Goal: Register for event/course

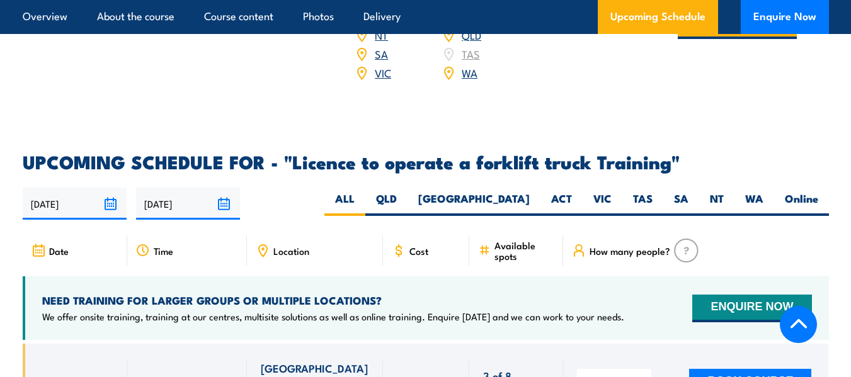
scroll to position [1915, 0]
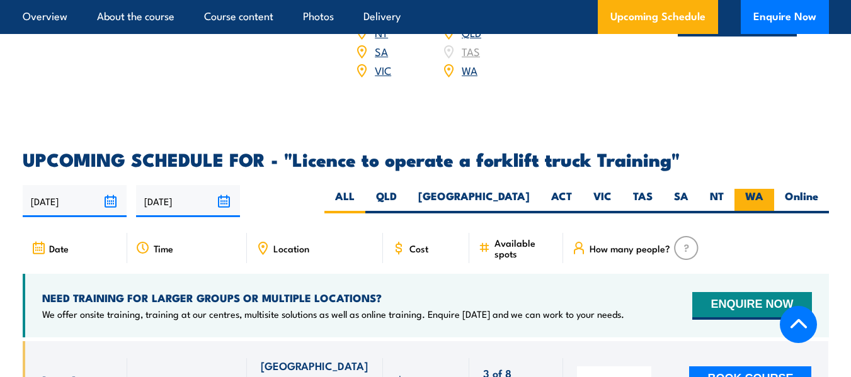
click at [753, 189] on label "WA" at bounding box center [755, 201] width 40 height 25
click at [764, 189] on input "WA" at bounding box center [768, 193] width 8 height 8
radio input "true"
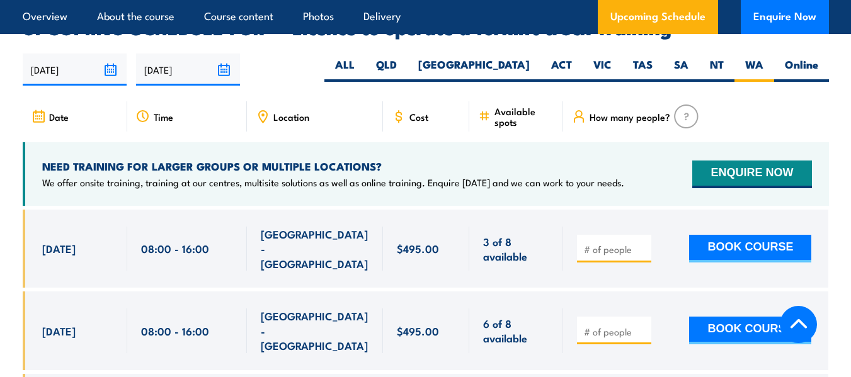
click at [614, 326] on input "number" at bounding box center [615, 332] width 63 height 13
type input "1"
click at [720, 317] on button "BOOK COURSE" at bounding box center [750, 331] width 122 height 28
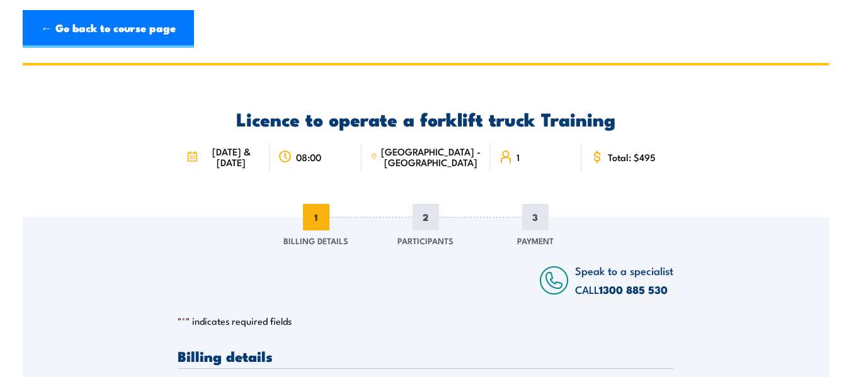
click at [79, 214] on div "Licence to operate a forklift truck Training [DATE] & [DATE] 08:00 [GEOGRAPHIC_…" at bounding box center [426, 142] width 806 height 152
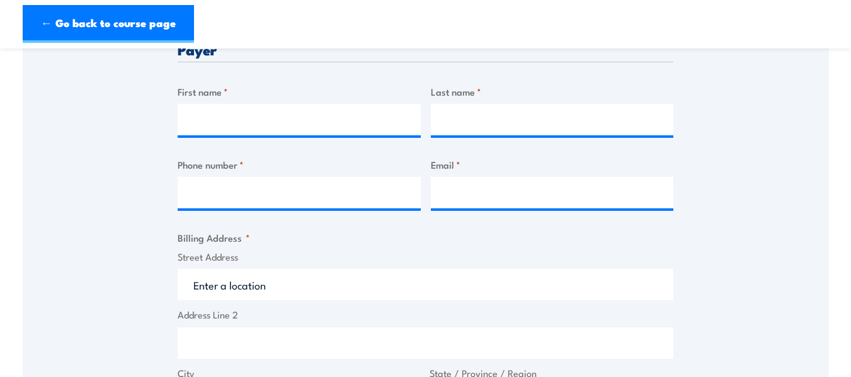
scroll to position [504, 0]
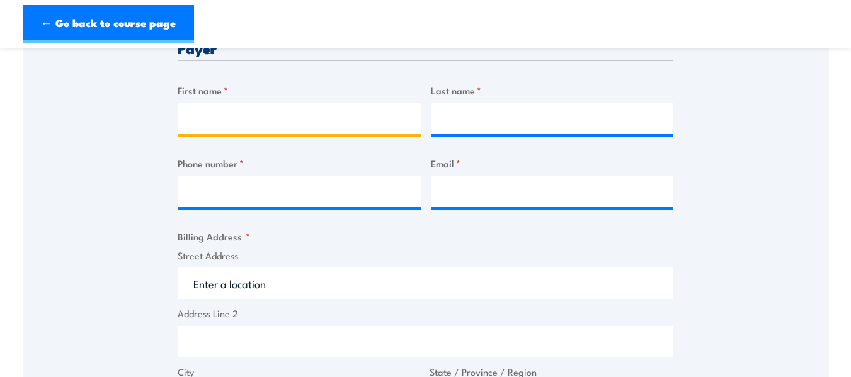
click at [284, 122] on input "First name *" at bounding box center [299, 119] width 243 height 32
type input "[PERSON_NAME]"
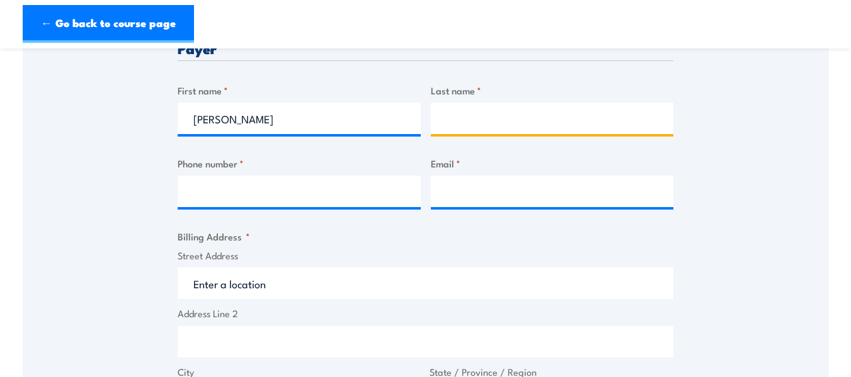
type input "[PERSON_NAME]"
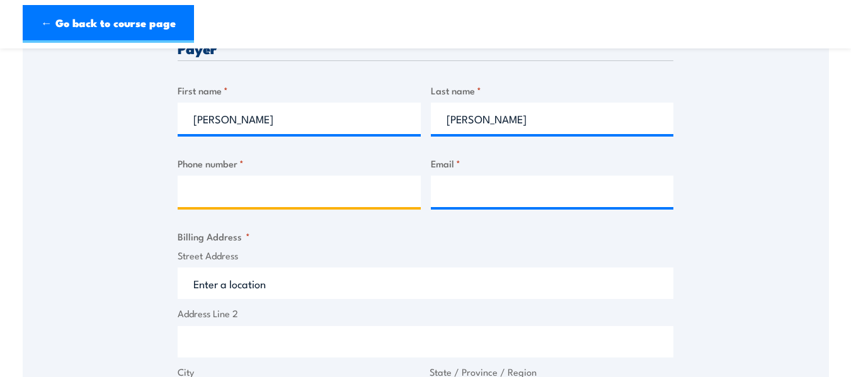
type input "79369777"
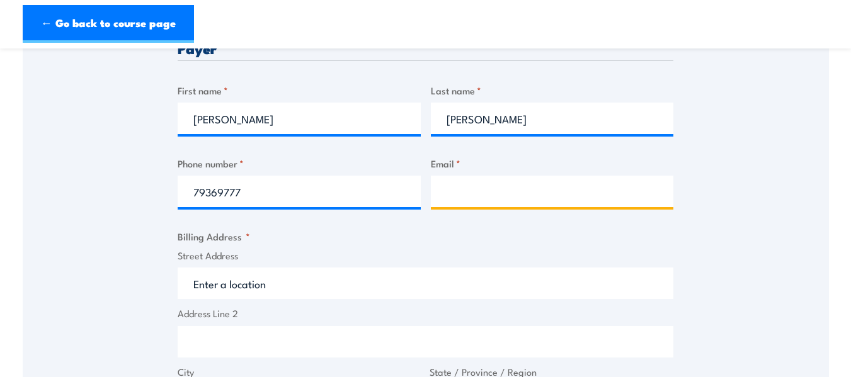
type input "[EMAIL_ADDRESS][DOMAIN_NAME]"
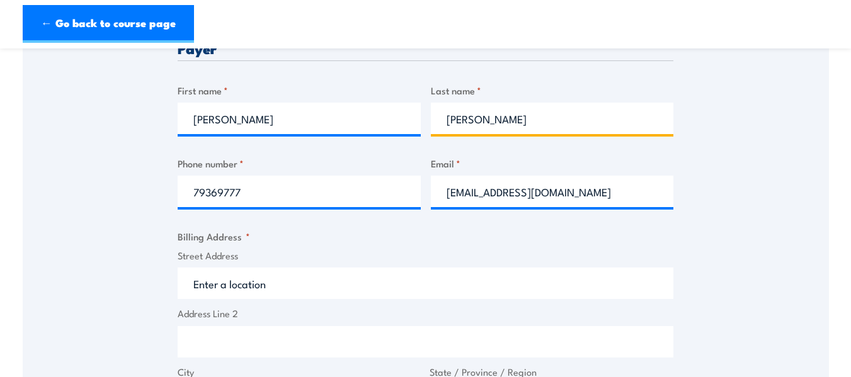
click at [445, 116] on input "[PERSON_NAME]" at bounding box center [552, 119] width 243 height 32
type input "[PERSON_NAME]"
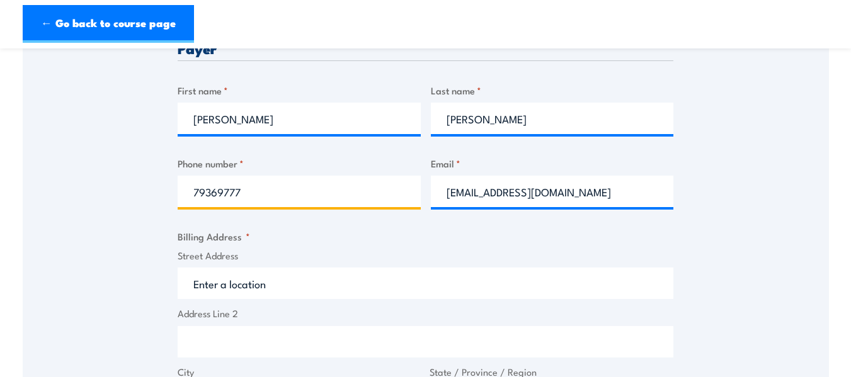
click at [277, 193] on input "79369777" at bounding box center [299, 192] width 243 height 32
type input "0401516227"
click at [231, 286] on input "Street Address" at bounding box center [426, 284] width 496 height 32
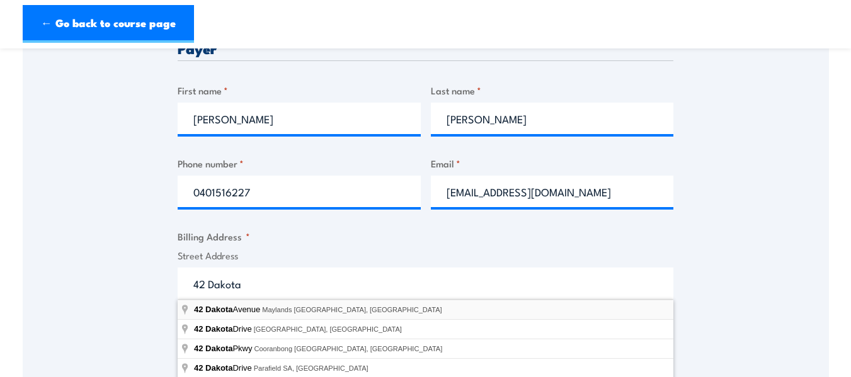
type input "[STREET_ADDRESS]"
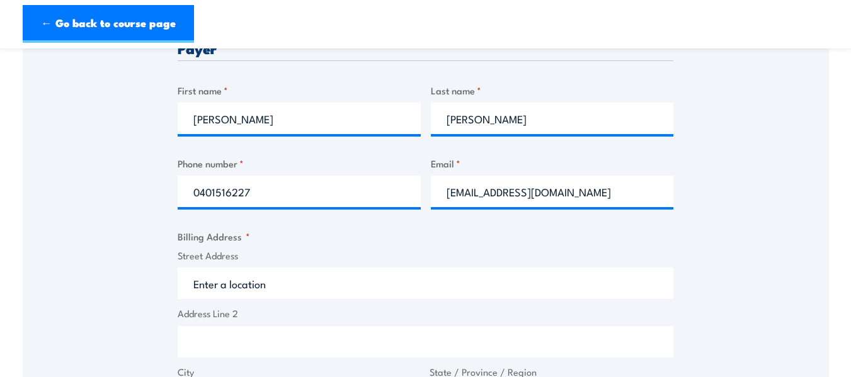
type input "[STREET_ADDRESS]"
type input "Maylands"
type input "[GEOGRAPHIC_DATA]"
type input "6051"
select select "[GEOGRAPHIC_DATA]"
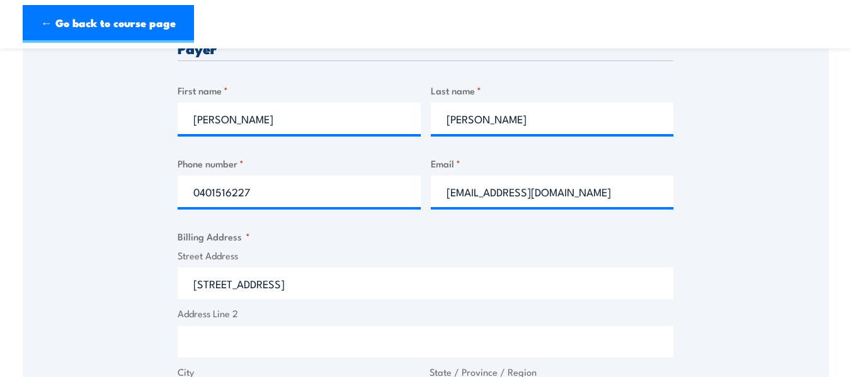
click at [103, 325] on div "Speak to a specialist CALL [PHONE_NUMBER] CALL [PHONE_NUMBER] " * " indicates r…" at bounding box center [426, 335] width 806 height 1244
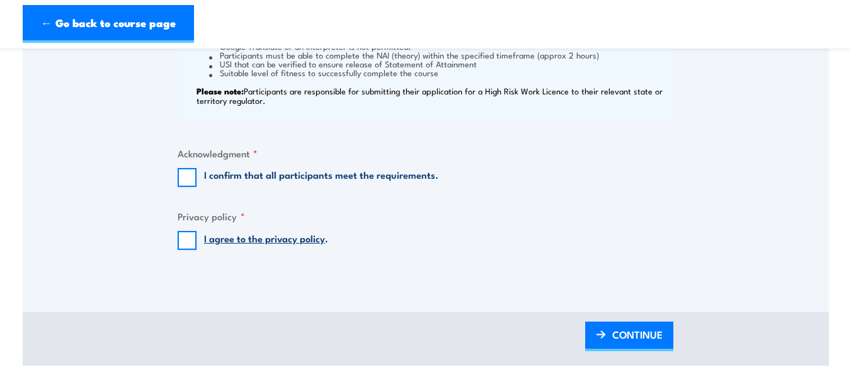
scroll to position [1185, 0]
click at [183, 174] on input "I confirm that all participants meet the requirements." at bounding box center [187, 177] width 19 height 19
checkbox input "true"
click at [185, 233] on input "I agree to the privacy policy ." at bounding box center [187, 240] width 19 height 19
checkbox input "true"
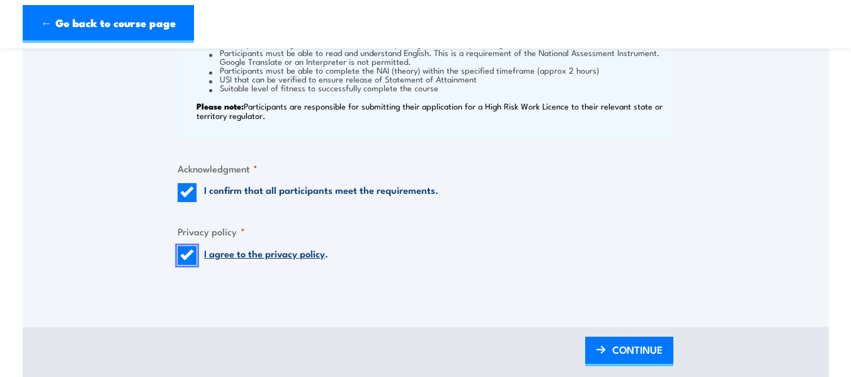
scroll to position [1171, 0]
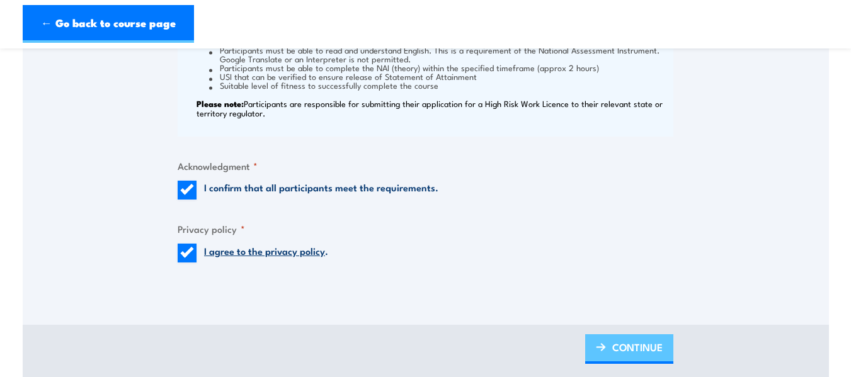
click at [612, 352] on span "CONTINUE" at bounding box center [637, 347] width 50 height 33
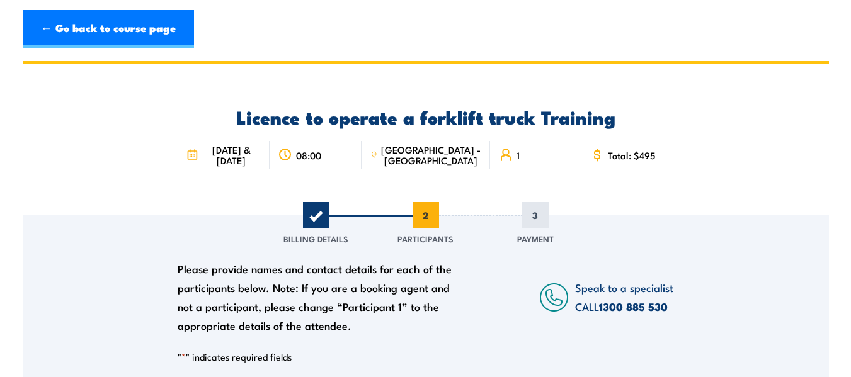
scroll to position [0, 0]
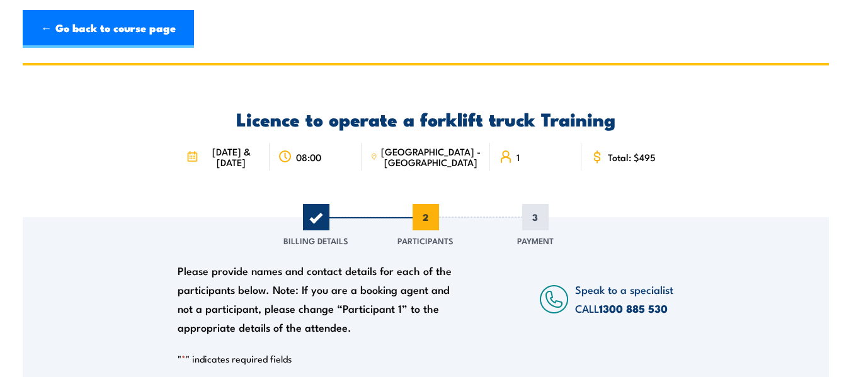
click at [80, 188] on div "Licence to operate a forklift truck Training [DATE] & [DATE] 08:00 [GEOGRAPHIC_…" at bounding box center [426, 142] width 806 height 152
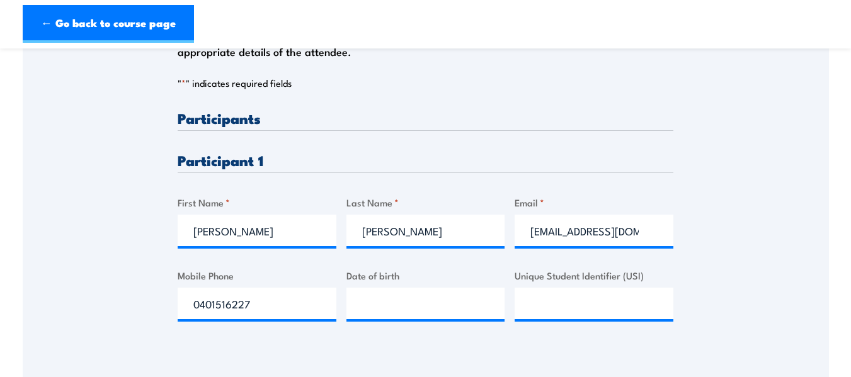
scroll to position [277, 0]
click at [406, 306] on input "__/__/____" at bounding box center [426, 303] width 159 height 32
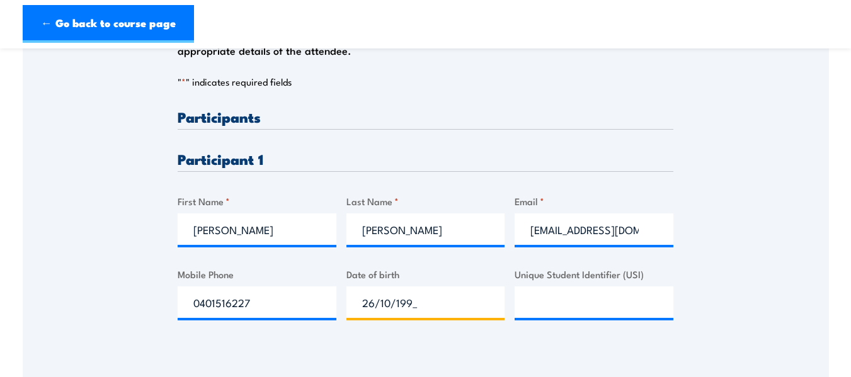
type input "[DATE]"
click at [584, 307] on input "Unique Student Identifier (USI)" at bounding box center [594, 303] width 159 height 32
paste input "C2J9AWKDUP"
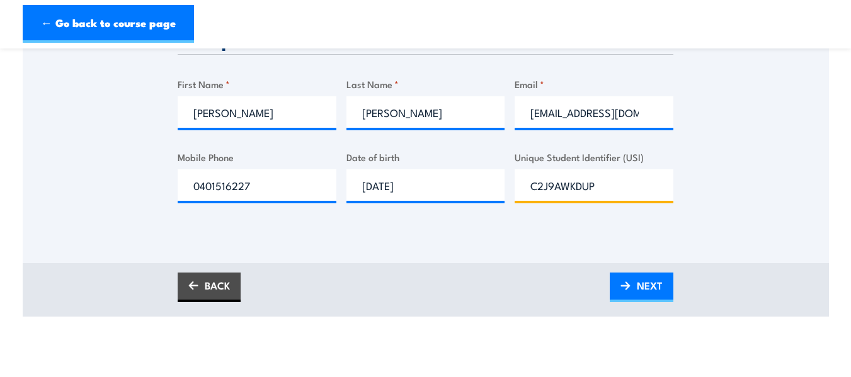
scroll to position [401, 0]
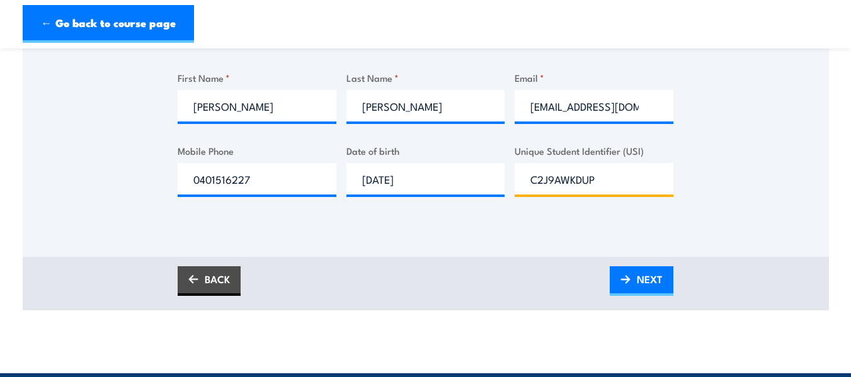
type input "C2J9AWKDUP"
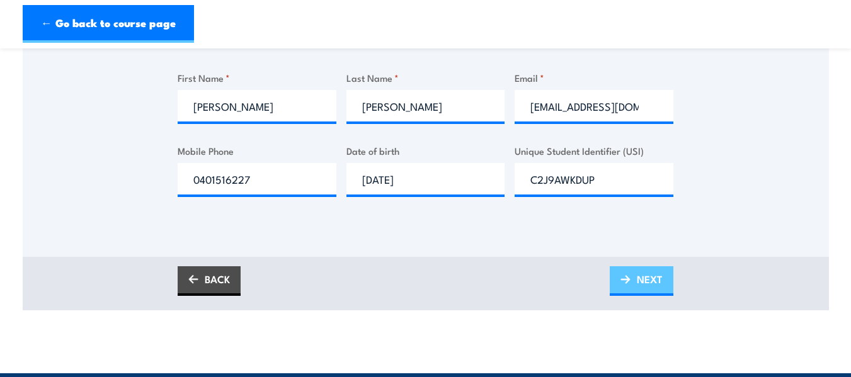
click at [653, 284] on span "NEXT" at bounding box center [650, 279] width 26 height 33
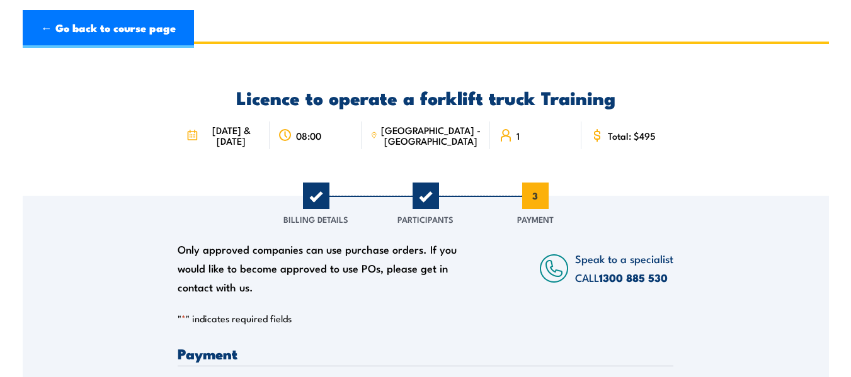
scroll to position [0, 0]
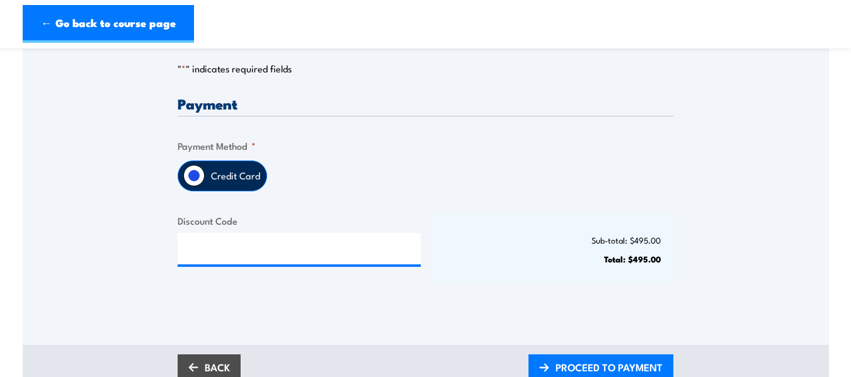
scroll to position [302, 0]
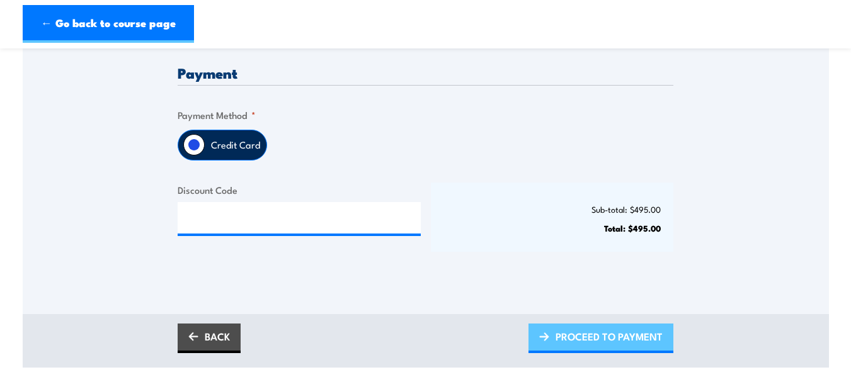
click at [597, 339] on span "PROCEED TO PAYMENT" at bounding box center [609, 336] width 107 height 33
